Goal: Download file/media

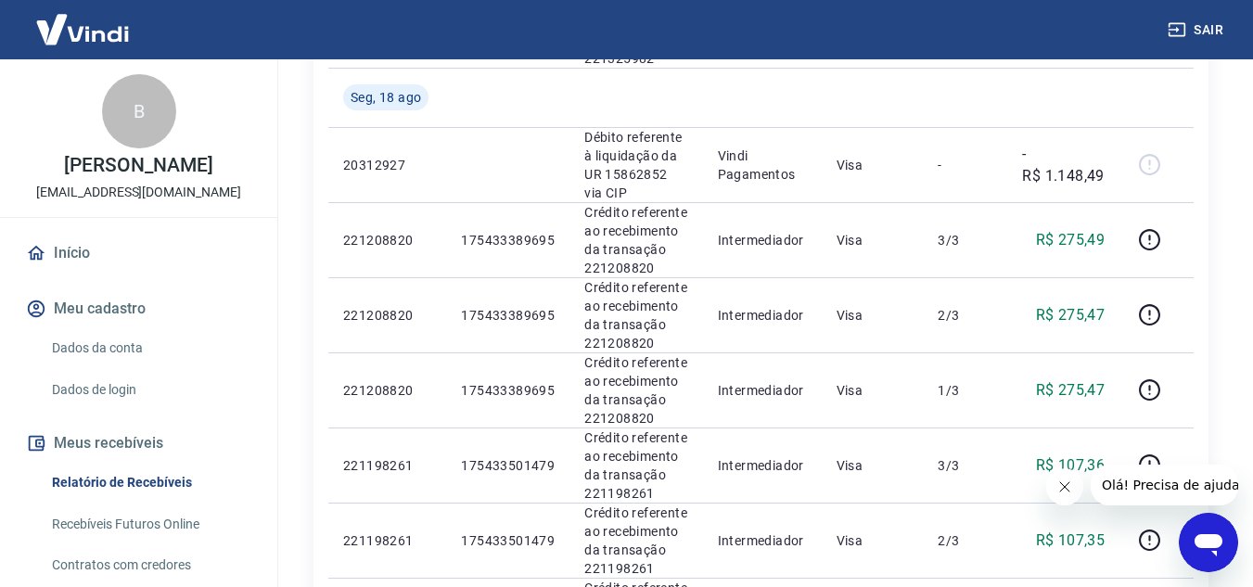
click at [96, 310] on button "Meu cadastro" at bounding box center [138, 309] width 233 height 41
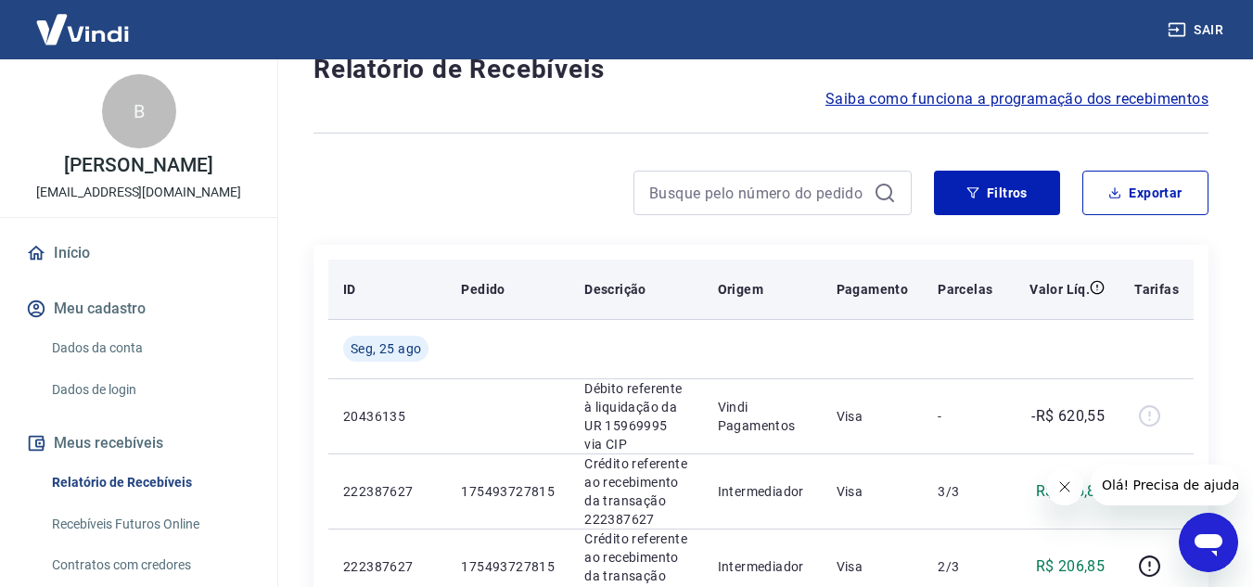
scroll to position [186, 0]
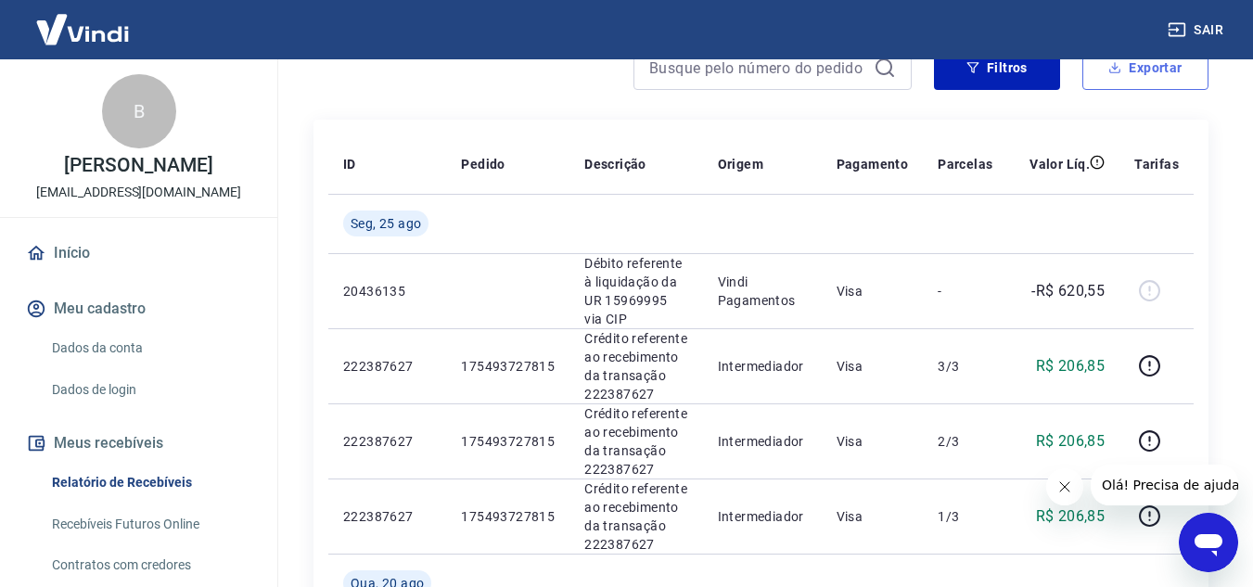
click at [1155, 75] on button "Exportar" at bounding box center [1146, 67] width 126 height 45
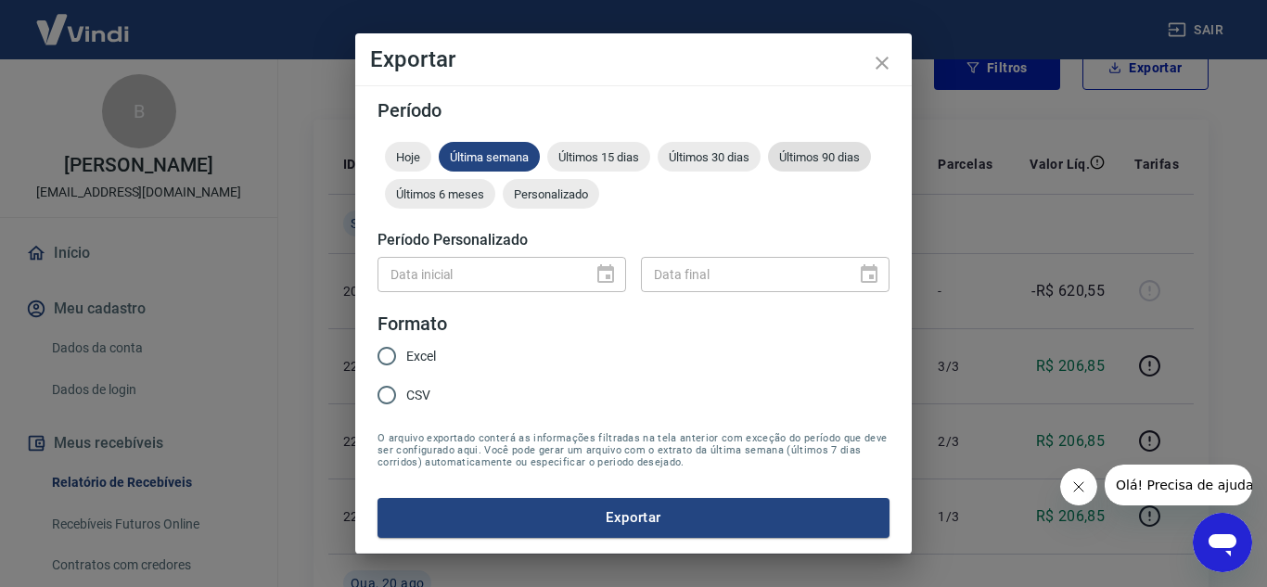
click at [814, 158] on span "Últimos 90 dias" at bounding box center [819, 157] width 103 height 14
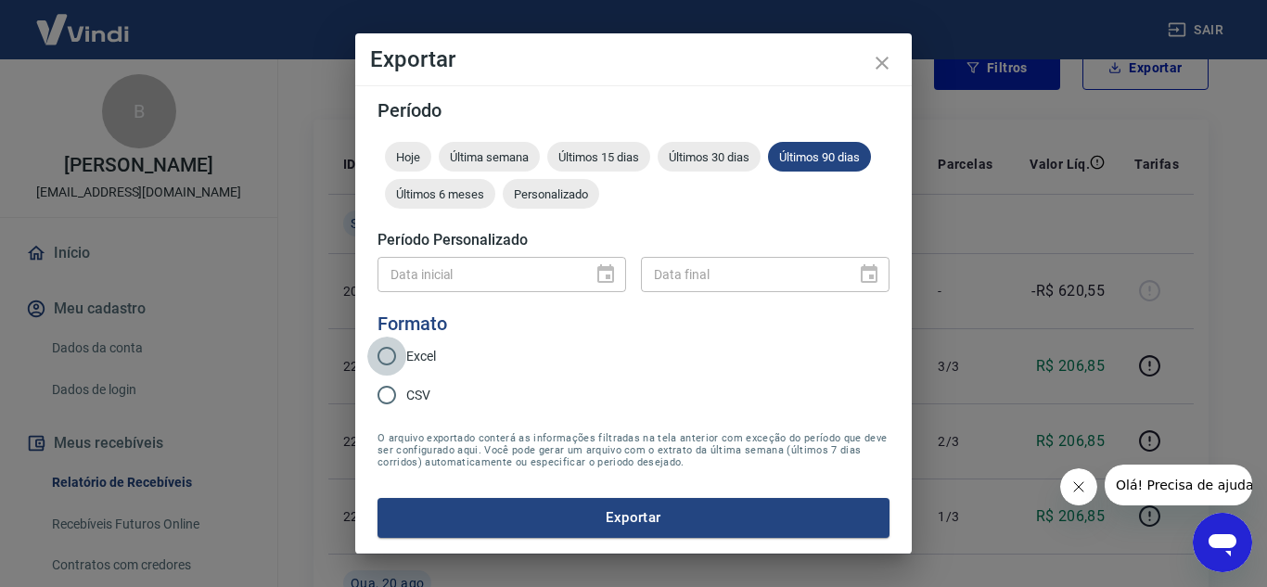
click at [384, 355] on input "Excel" at bounding box center [386, 356] width 39 height 39
radio input "true"
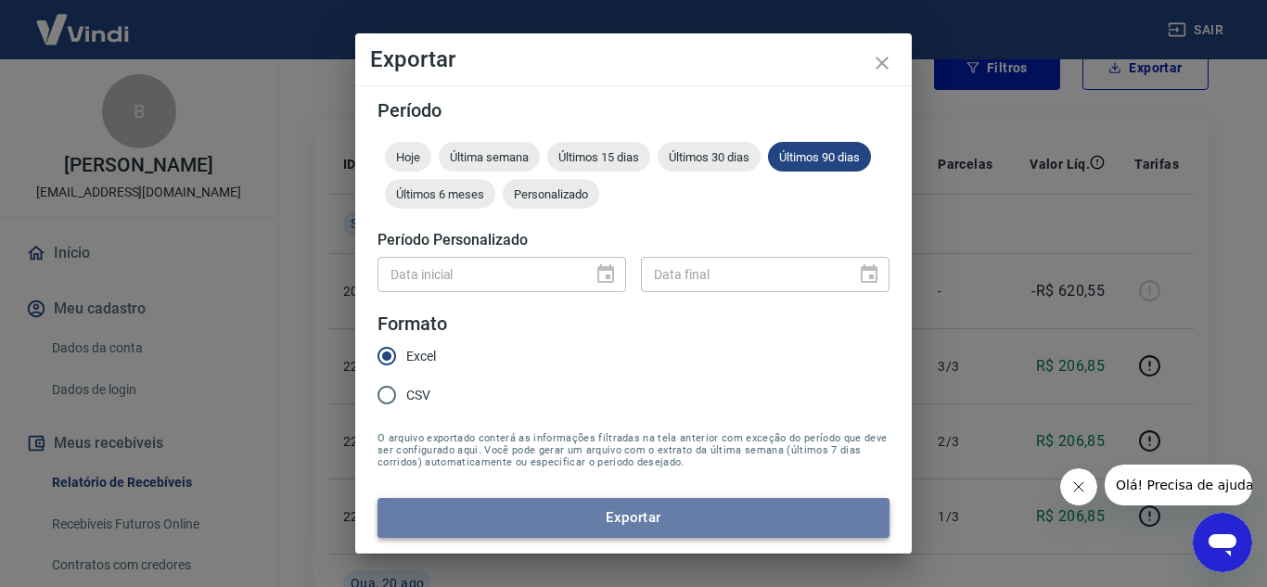
click at [585, 509] on button "Exportar" at bounding box center [634, 517] width 512 height 39
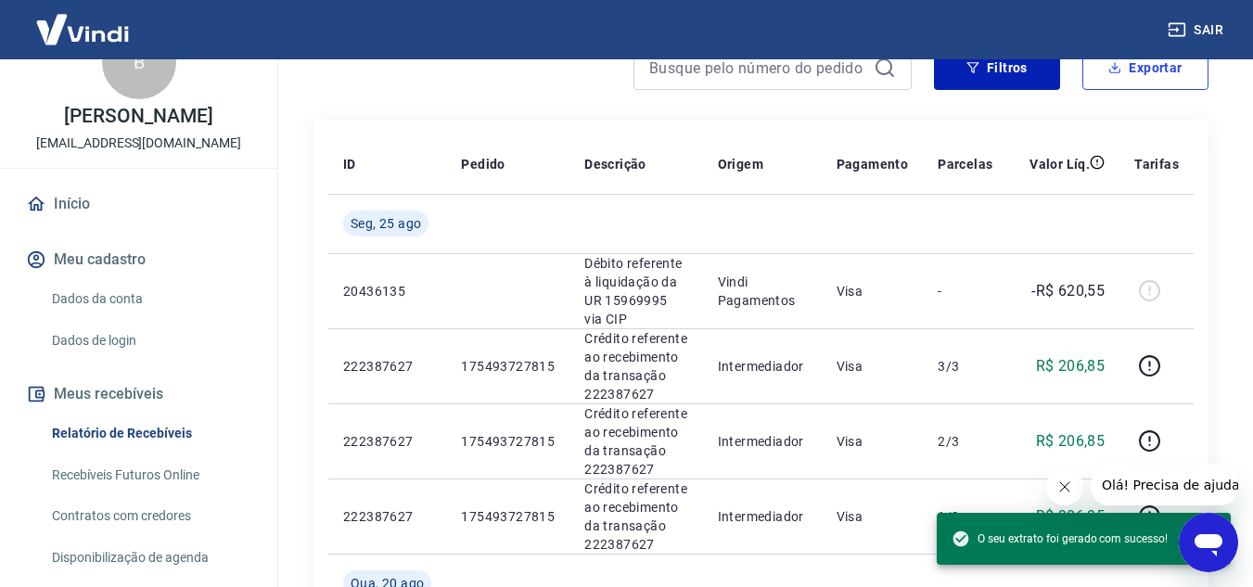
scroll to position [93, 0]
